Goal: Information Seeking & Learning: Learn about a topic

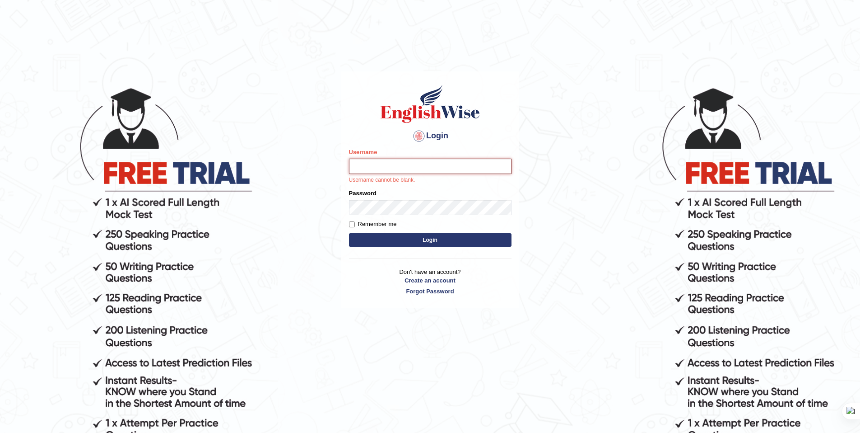
type input "AnmolNY"
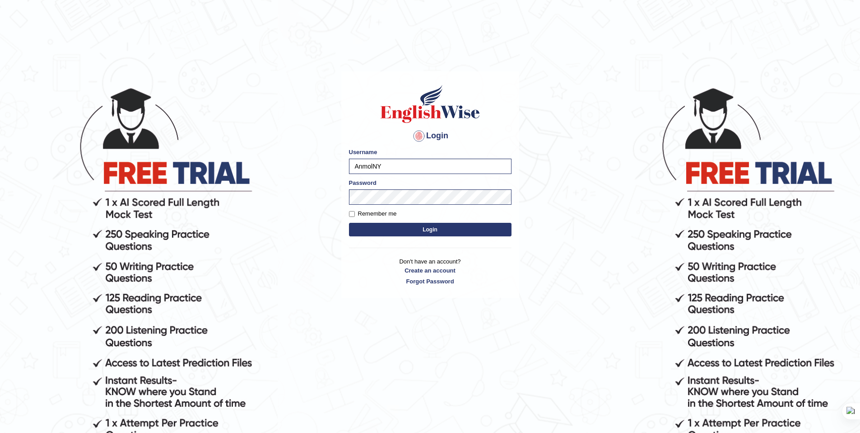
click at [426, 228] on button "Login" at bounding box center [430, 230] width 163 height 14
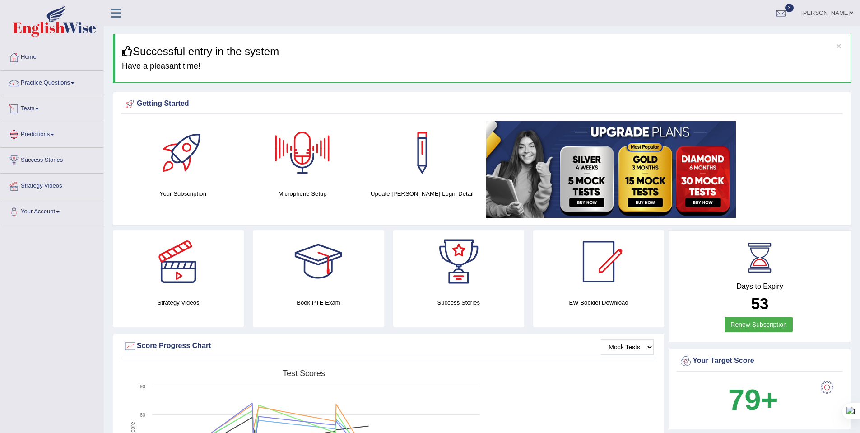
click at [43, 106] on link "Tests" at bounding box center [51, 107] width 103 height 23
click at [53, 145] on link "Take Mock Test" at bounding box center [59, 146] width 84 height 16
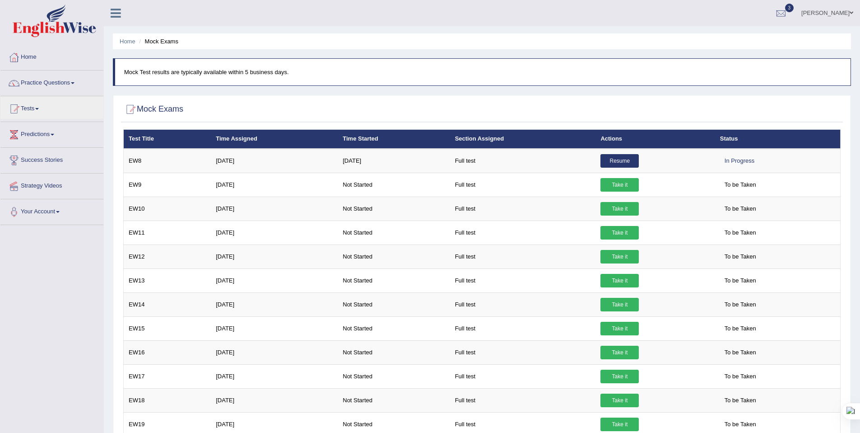
click at [37, 112] on link "Tests" at bounding box center [51, 107] width 103 height 23
click at [52, 132] on link "Take Practice Sectional Test" at bounding box center [59, 129] width 84 height 16
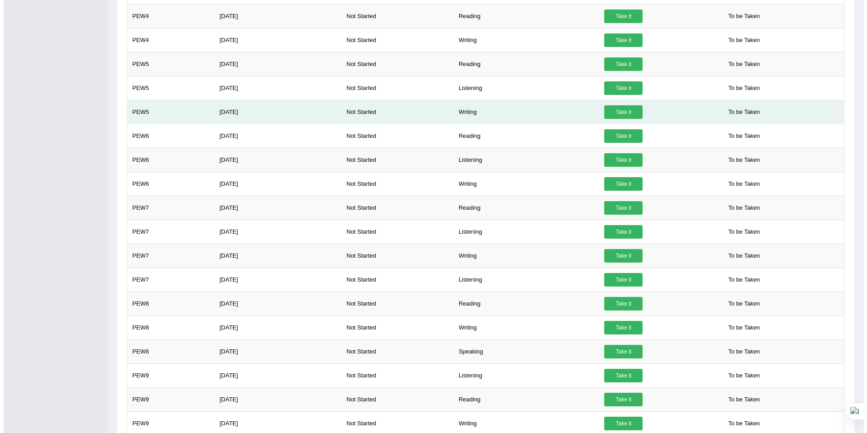
scroll to position [362, 0]
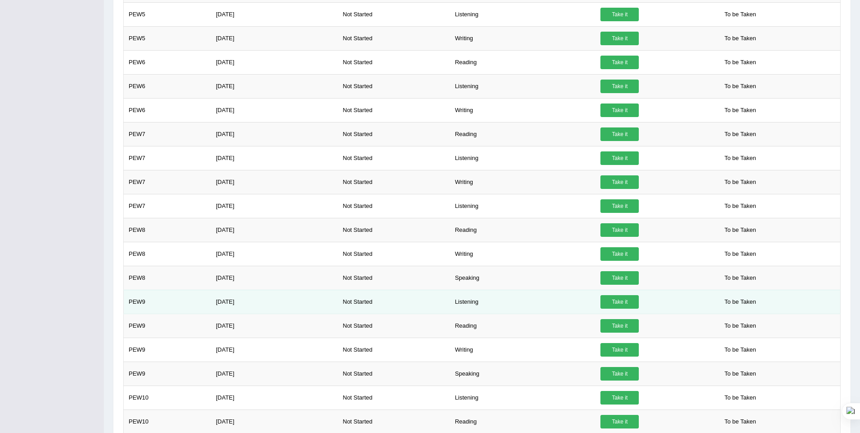
click at [415, 310] on td "Not Started" at bounding box center [394, 301] width 112 height 24
click at [219, 304] on td "[DATE]" at bounding box center [274, 301] width 127 height 24
click at [140, 300] on td "PEW9" at bounding box center [168, 301] width 88 height 24
click at [616, 299] on link "Take it" at bounding box center [620, 302] width 38 height 14
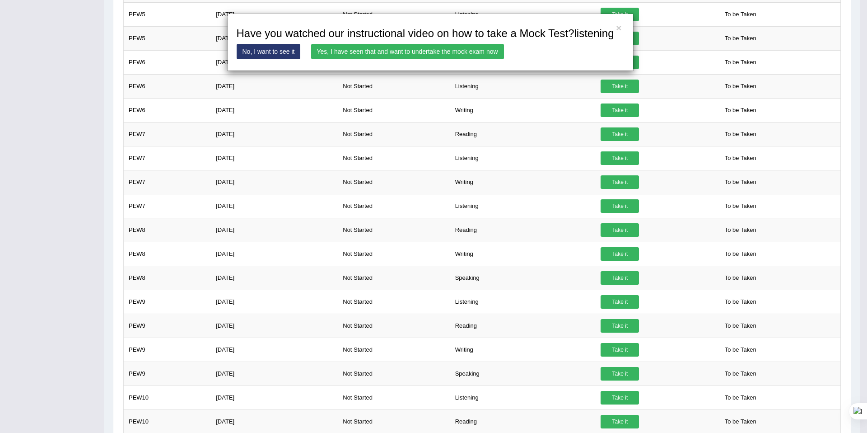
click at [474, 59] on link "Yes, I have seen that and want to undertake the mock exam now" at bounding box center [407, 51] width 193 height 15
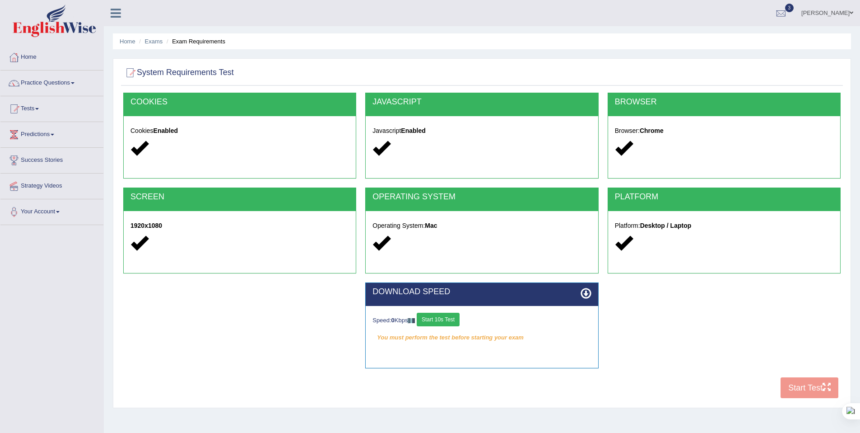
click at [453, 317] on button "Start 10s Test" at bounding box center [438, 320] width 43 height 14
click at [449, 320] on button "Start 10s Test" at bounding box center [451, 320] width 43 height 14
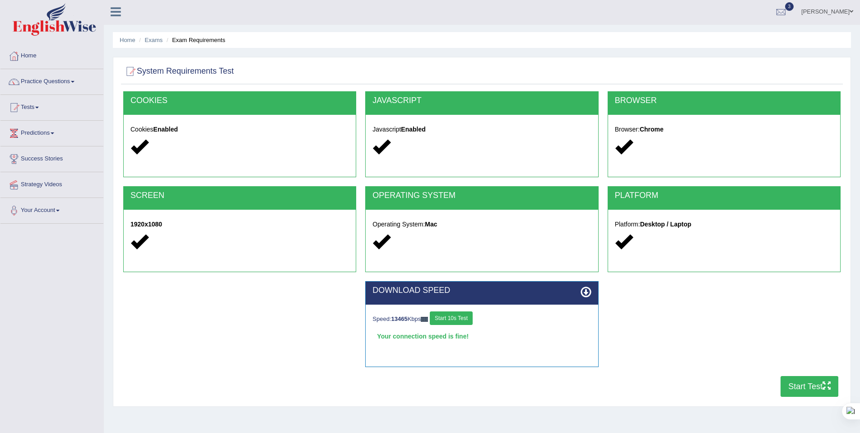
click at [793, 384] on button "Start Test" at bounding box center [810, 386] width 58 height 21
click at [83, 77] on link "Practice Questions" at bounding box center [51, 80] width 103 height 23
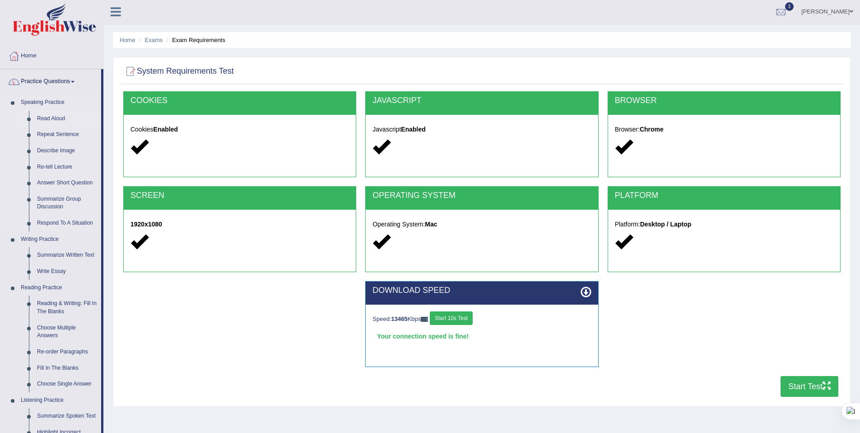
click at [62, 120] on link "Read Aloud" at bounding box center [67, 119] width 68 height 16
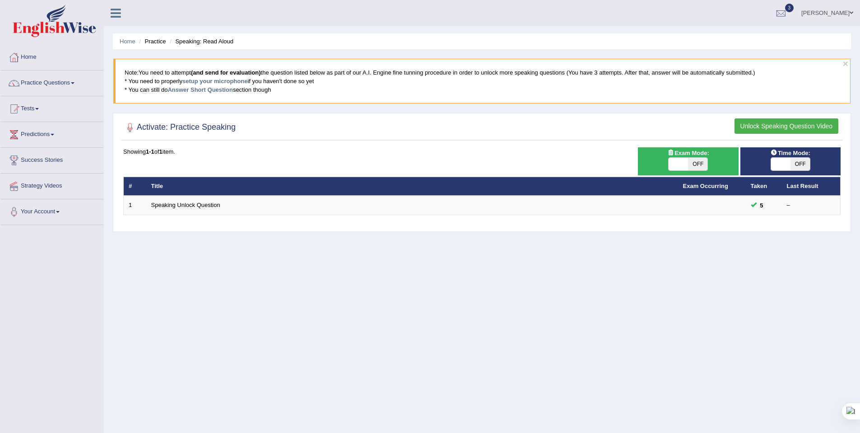
click at [768, 124] on button "Unlock Speaking Question Video" at bounding box center [787, 125] width 104 height 15
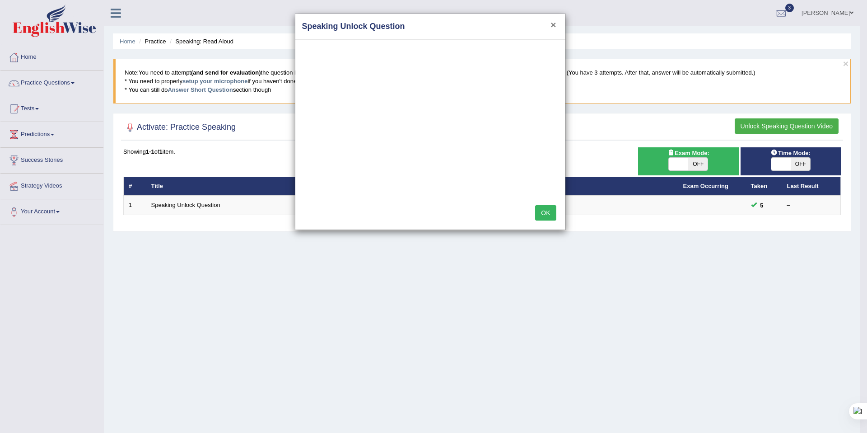
click at [555, 25] on button "×" at bounding box center [553, 24] width 5 height 9
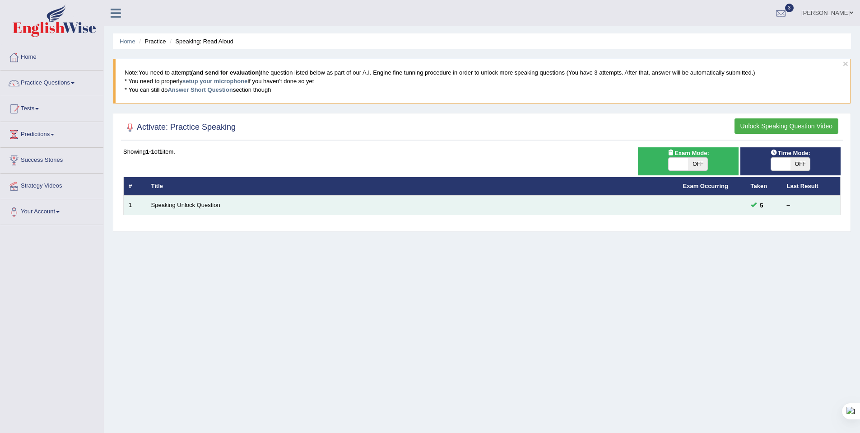
click at [800, 210] on td "–" at bounding box center [811, 205] width 59 height 19
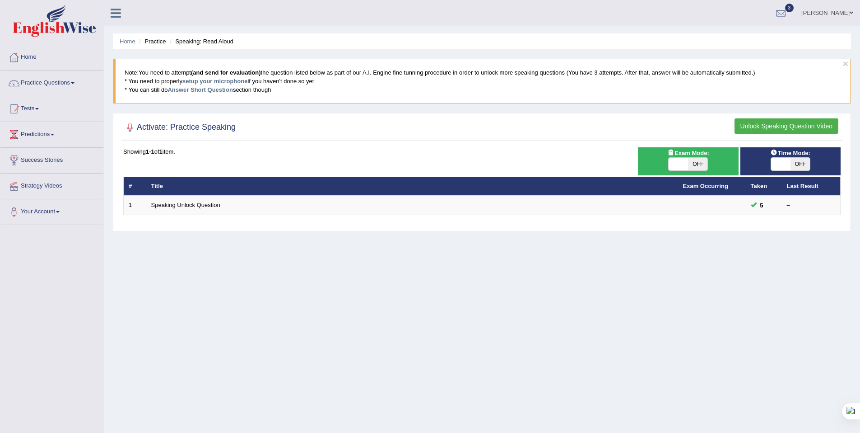
click at [737, 215] on table "# Title Exam Occurring Taken Last Result 1 Speaking Unlock Question 5 –" at bounding box center [482, 196] width 718 height 38
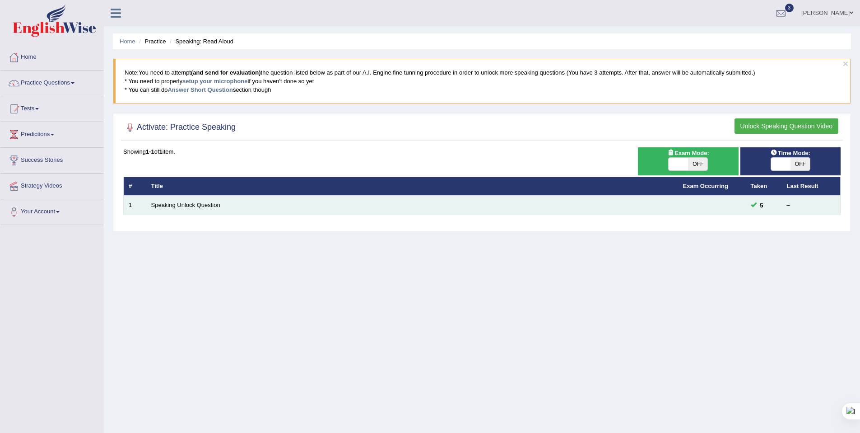
click at [725, 212] on td at bounding box center [712, 205] width 68 height 19
click at [713, 208] on td at bounding box center [712, 205] width 68 height 19
click at [709, 208] on td at bounding box center [712, 205] width 68 height 19
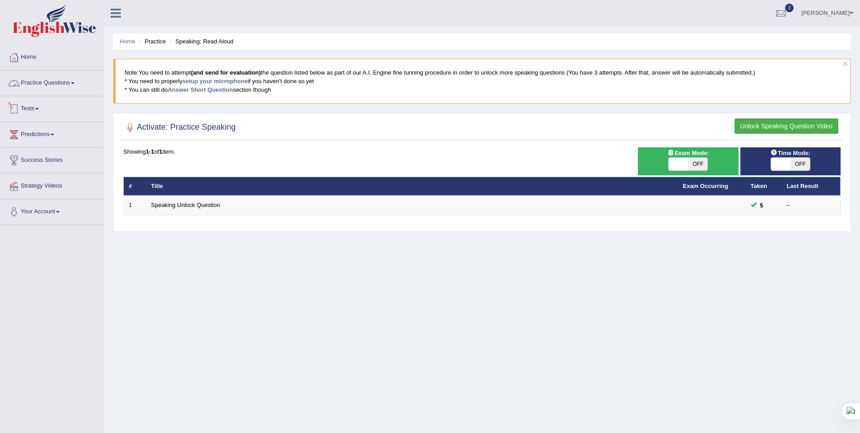
click at [23, 76] on link "Practice Questions" at bounding box center [51, 81] width 103 height 23
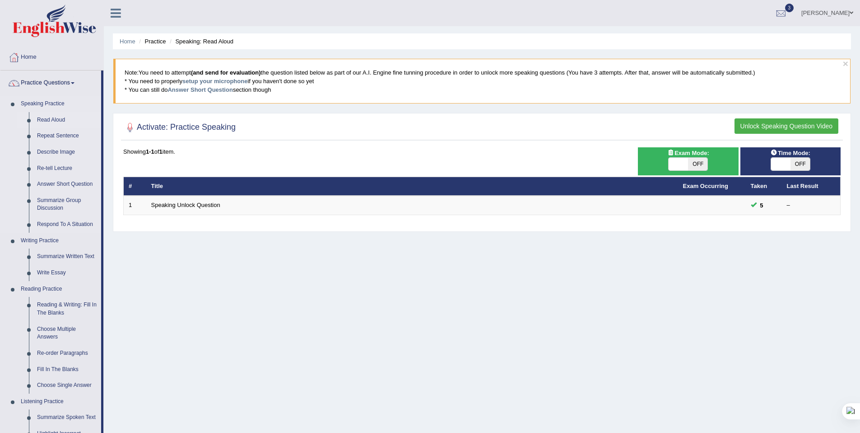
click at [59, 118] on link "Read Aloud" at bounding box center [67, 120] width 68 height 16
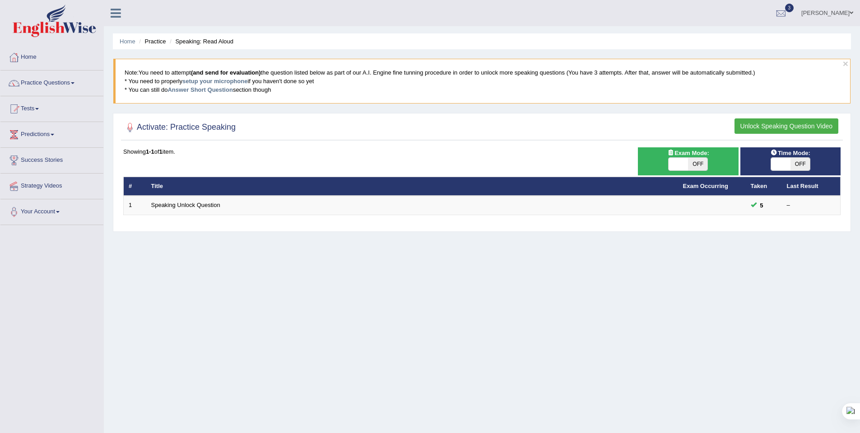
click at [774, 123] on button "Unlock Speaking Question Video" at bounding box center [787, 125] width 104 height 15
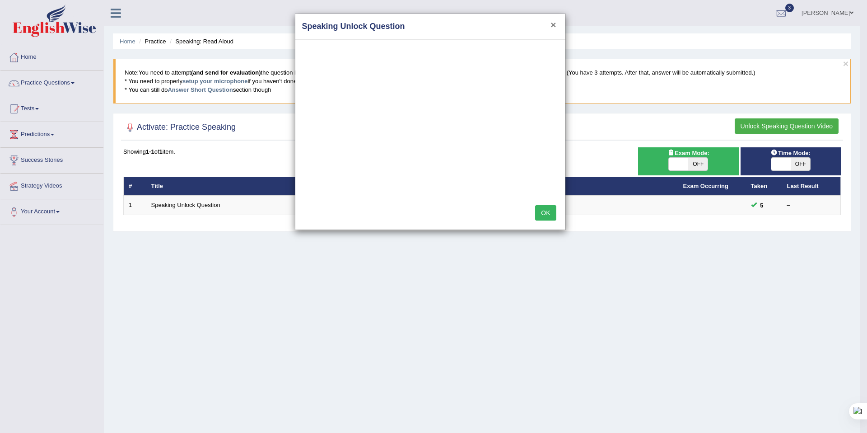
click at [553, 28] on button "×" at bounding box center [553, 24] width 5 height 9
